Goal: Transaction & Acquisition: Download file/media

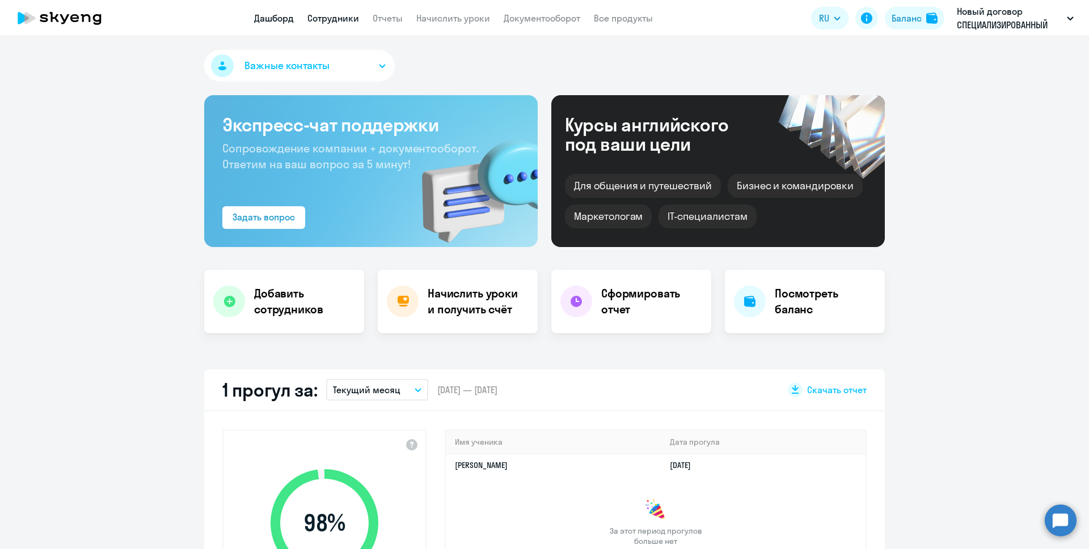
click at [325, 20] on link "Сотрудники" at bounding box center [333, 17] width 52 height 11
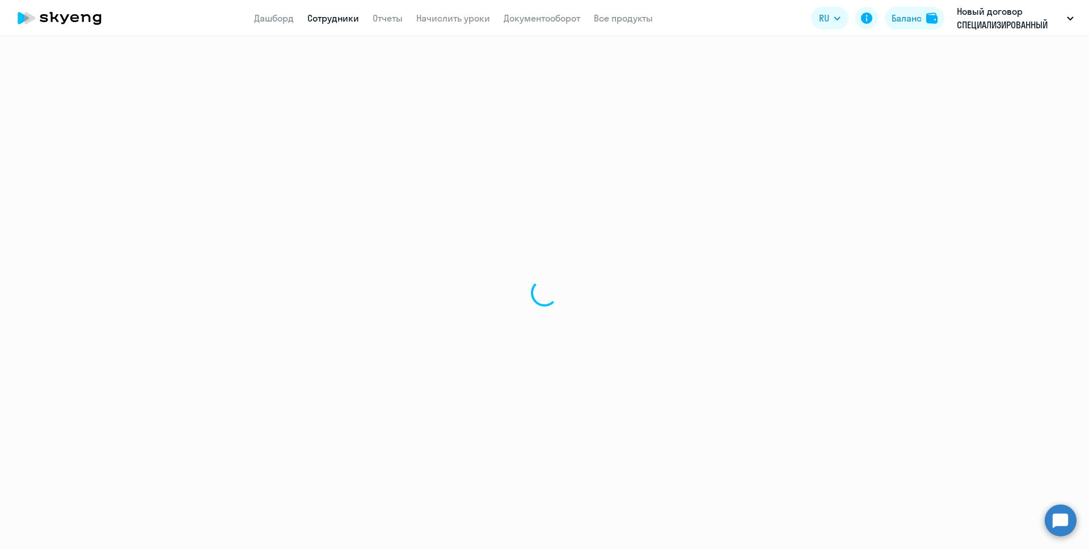
select select "30"
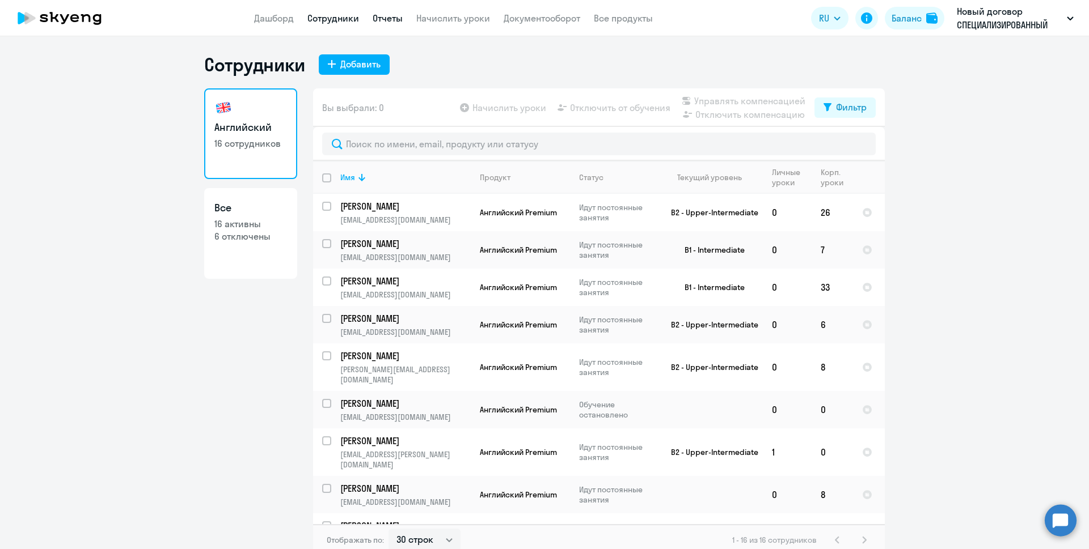
click at [393, 18] on link "Отчеты" at bounding box center [388, 17] width 30 height 11
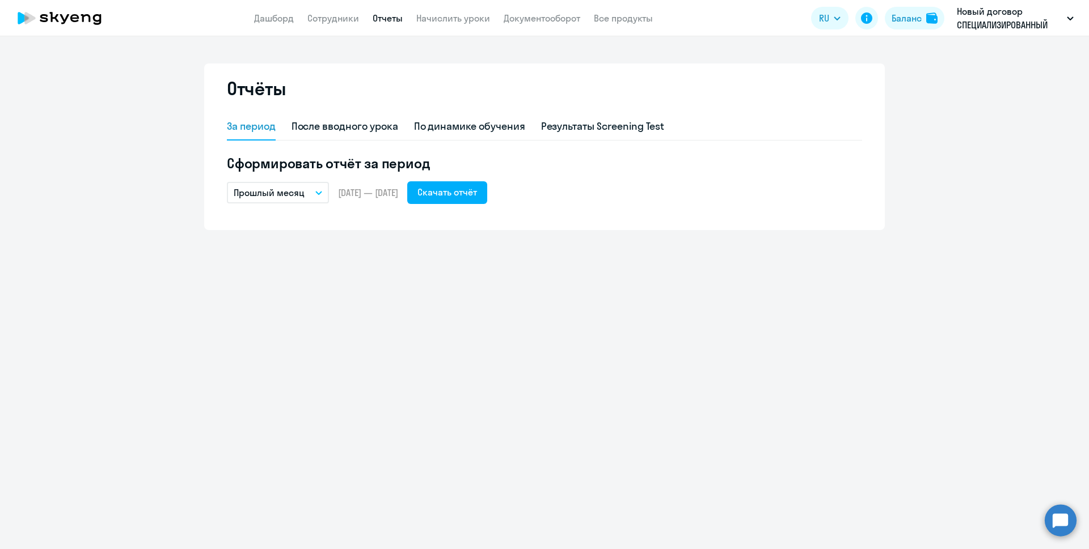
click at [319, 187] on button "Прошлый месяц" at bounding box center [278, 193] width 102 height 22
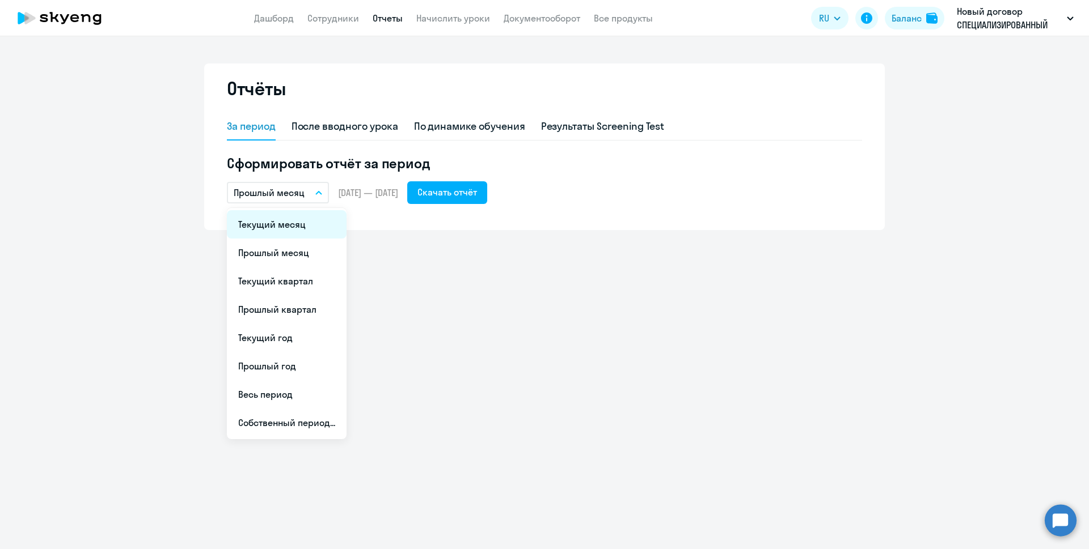
click at [301, 222] on li "Текущий месяц" at bounding box center [287, 224] width 120 height 28
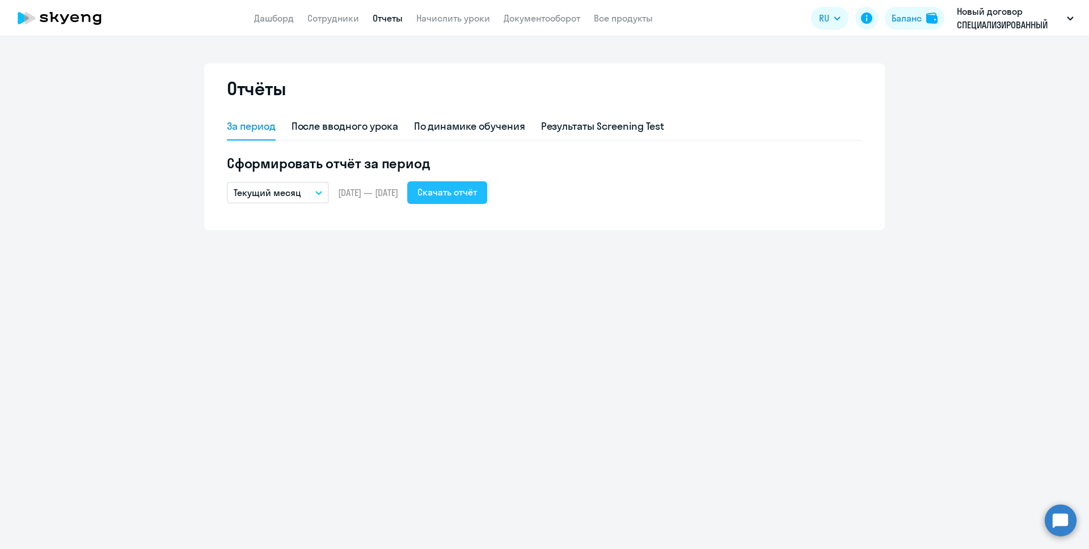
click at [477, 194] on div "Скачать отчёт" at bounding box center [447, 192] width 60 height 14
